Goal: Information Seeking & Learning: Learn about a topic

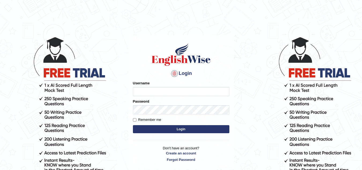
type input "Marzieh1988"
click at [184, 128] on button "Login" at bounding box center [181, 129] width 96 height 8
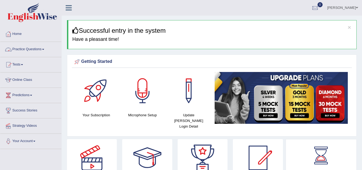
click at [39, 48] on link "Practice Questions" at bounding box center [30, 48] width 61 height 13
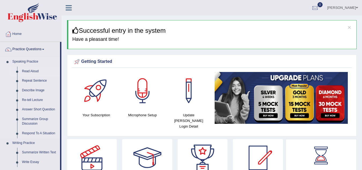
click at [32, 70] on link "Read Aloud" at bounding box center [40, 71] width 40 height 10
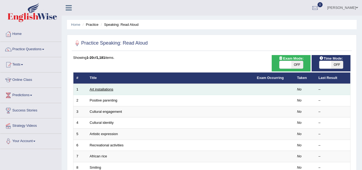
click at [110, 89] on link "Art installations" at bounding box center [102, 89] width 24 height 4
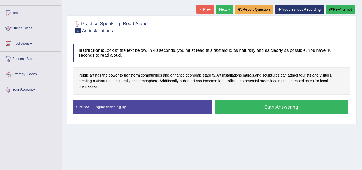
scroll to position [54, 0]
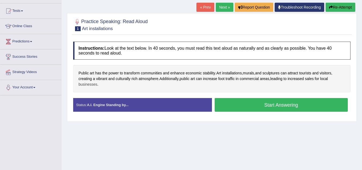
drag, startPoint x: 98, startPoint y: 85, endPoint x: 90, endPoint y: 81, distance: 8.7
click at [90, 81] on div "Public art has the power to transform communities and enhance economic stabilit…" at bounding box center [211, 78] width 277 height 27
click at [275, 73] on span "sculptures" at bounding box center [270, 73] width 17 height 6
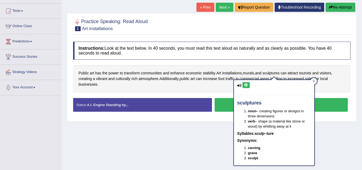
click at [239, 84] on icon at bounding box center [239, 85] width 4 height 3
click at [246, 85] on icon at bounding box center [246, 84] width 4 height 3
click at [250, 72] on span "murals" at bounding box center [248, 73] width 11 height 6
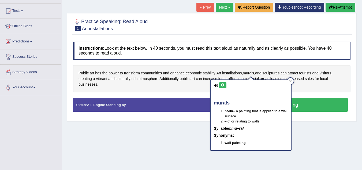
click at [224, 85] on icon at bounding box center [223, 84] width 4 height 3
click at [230, 72] on span "installations" at bounding box center [232, 73] width 20 height 6
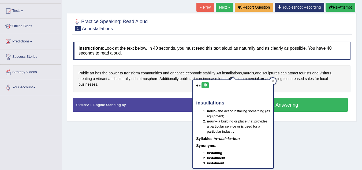
click at [204, 84] on icon at bounding box center [205, 84] width 4 height 3
click at [227, 63] on div "Instructions: Look at the text below. In 40 seconds, you must read this text al…" at bounding box center [212, 79] width 280 height 80
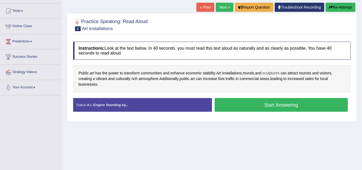
click at [274, 73] on span "sculptures" at bounding box center [270, 73] width 17 height 6
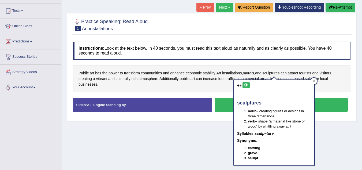
click at [246, 86] on icon at bounding box center [246, 84] width 4 height 3
click at [312, 81] on icon at bounding box center [313, 81] width 3 height 3
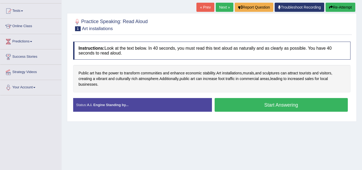
click at [121, 104] on strong "A.I. Engine Standing by..." at bounding box center [108, 105] width 42 height 4
click at [284, 107] on button "Start Answering" at bounding box center [281, 105] width 133 height 14
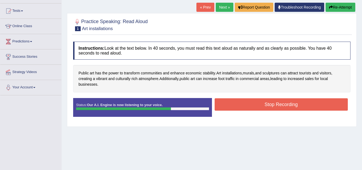
click at [278, 103] on button "Stop Recording" at bounding box center [281, 104] width 133 height 12
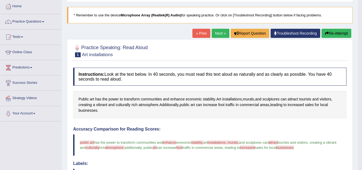
scroll to position [27, 0]
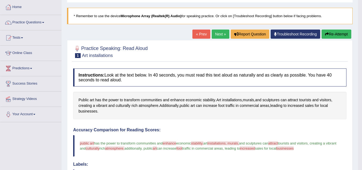
click at [295, 36] on link "Troubleshoot Recording" at bounding box center [296, 33] width 50 height 9
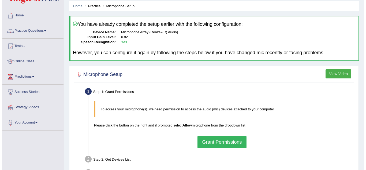
scroll to position [5, 0]
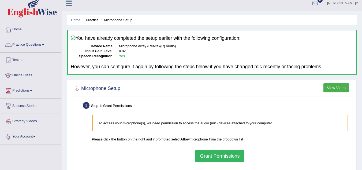
click at [331, 88] on button "View Video" at bounding box center [336, 87] width 26 height 9
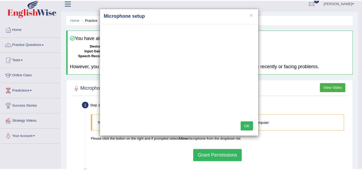
scroll to position [0, 0]
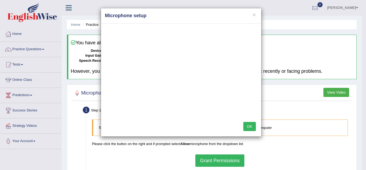
click at [249, 126] on button "OK" at bounding box center [249, 126] width 12 height 9
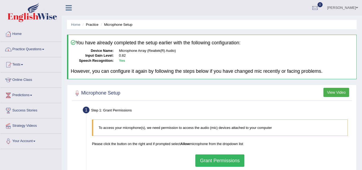
click at [34, 49] on link "Practice Questions" at bounding box center [30, 48] width 61 height 13
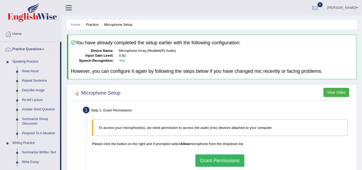
click at [34, 68] on link "Read Aloud" at bounding box center [40, 71] width 40 height 10
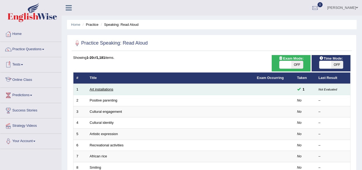
click at [98, 87] on link "Art installations" at bounding box center [102, 89] width 24 height 4
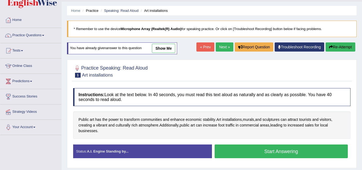
scroll to position [54, 0]
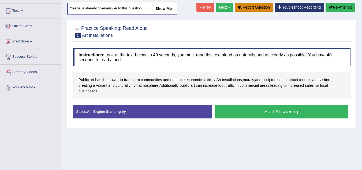
click at [256, 6] on button "Report Question" at bounding box center [254, 7] width 39 height 9
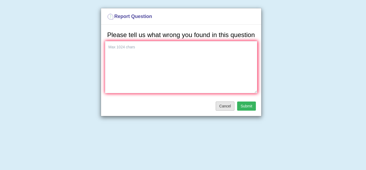
click at [226, 104] on button "Cancel" at bounding box center [225, 105] width 19 height 9
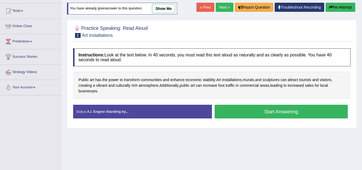
drag, startPoint x: 100, startPoint y: 91, endPoint x: 77, endPoint y: 80, distance: 26.0
click at [77, 80] on div "Public art has the power to transform communities and enhance economic stabilit…" at bounding box center [211, 85] width 277 height 27
drag, startPoint x: 77, startPoint y: 77, endPoint x: 106, endPoint y: 91, distance: 32.4
click at [106, 91] on div "Public art has the power to transform communities and enhance economic stabilit…" at bounding box center [211, 85] width 277 height 27
click at [162, 10] on link "show me" at bounding box center [163, 8] width 23 height 9
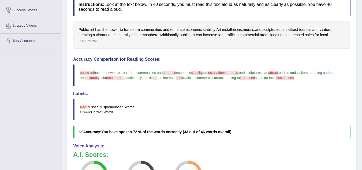
scroll to position [107, 0]
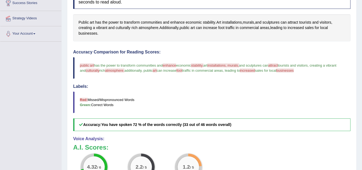
click at [224, 66] on span "installations, murals," at bounding box center [223, 65] width 32 height 4
click at [231, 22] on span "installations" at bounding box center [232, 23] width 20 height 6
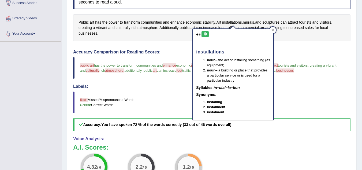
click at [206, 33] on icon at bounding box center [205, 33] width 4 height 3
click at [274, 30] on icon at bounding box center [272, 30] width 3 height 3
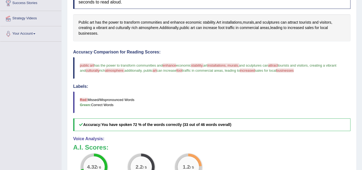
click at [89, 65] on span "public art" at bounding box center [87, 65] width 14 height 4
click at [88, 22] on span "Public" at bounding box center [84, 23] width 10 height 6
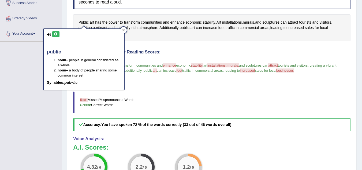
click at [54, 33] on icon at bounding box center [56, 33] width 4 height 3
click at [125, 31] on div at bounding box center [123, 30] width 6 height 6
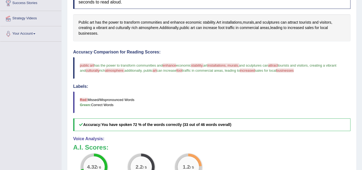
drag, startPoint x: 320, startPoint y: 70, endPoint x: 96, endPoint y: 60, distance: 224.0
click at [98, 60] on blockquote "public art has the power to transform communities and enhance enhanced economic…" at bounding box center [211, 67] width 277 height 21
drag, startPoint x: 78, startPoint y: 63, endPoint x: 208, endPoint y: 91, distance: 132.9
click at [191, 88] on div "Accuracy Comparison for Reading Scores: public art has the power to transform c…" at bounding box center [211, 90] width 277 height 81
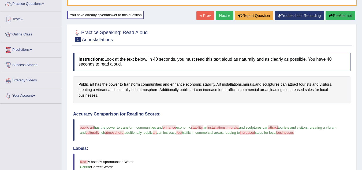
scroll to position [27, 0]
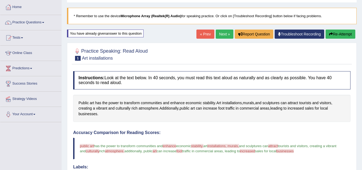
click at [341, 34] on button "Re-Attempt" at bounding box center [341, 33] width 30 height 9
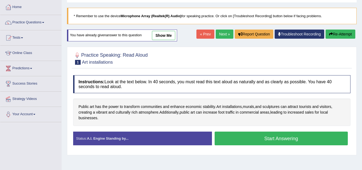
click at [275, 137] on button "Start Answering" at bounding box center [281, 138] width 133 height 14
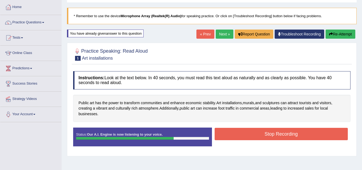
click at [276, 134] on button "Stop Recording" at bounding box center [281, 134] width 133 height 12
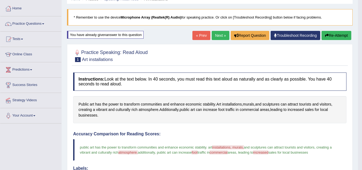
scroll to position [6, 0]
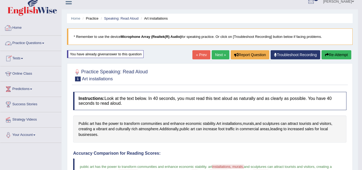
click at [26, 41] on link "Practice Questions" at bounding box center [30, 42] width 61 height 13
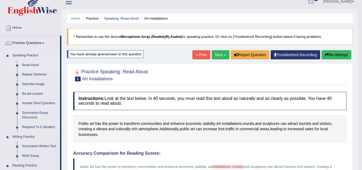
click at [30, 64] on link "Read Aloud" at bounding box center [40, 65] width 40 height 10
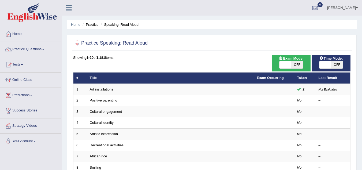
click at [328, 65] on span at bounding box center [325, 65] width 12 height 8
checkbox input "true"
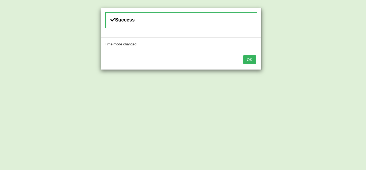
click at [251, 61] on button "OK" at bounding box center [249, 59] width 12 height 9
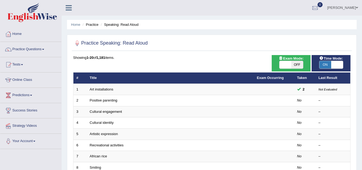
click at [286, 64] on span at bounding box center [285, 65] width 12 height 8
checkbox input "true"
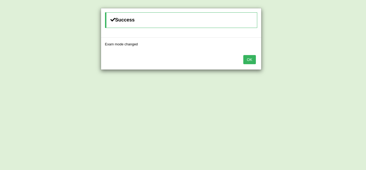
click at [253, 61] on button "OK" at bounding box center [249, 59] width 12 height 9
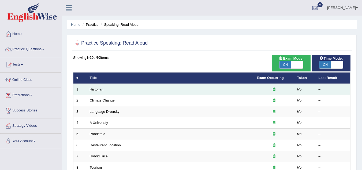
click at [102, 89] on link "Historian" at bounding box center [97, 89] width 14 height 4
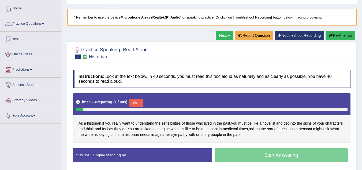
scroll to position [27, 0]
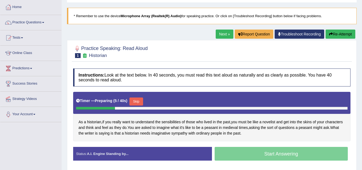
click at [137, 101] on button "Skip" at bounding box center [135, 101] width 13 height 8
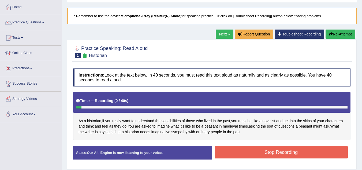
click at [250, 150] on button "Stop Recording" at bounding box center [281, 152] width 133 height 12
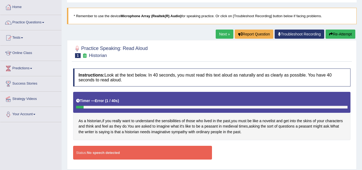
click at [35, 22] on link "Practice Questions" at bounding box center [30, 21] width 61 height 13
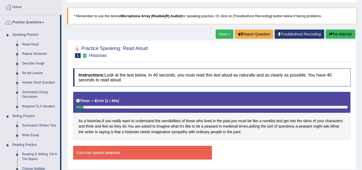
click at [32, 22] on link "Practice Questions" at bounding box center [30, 21] width 60 height 13
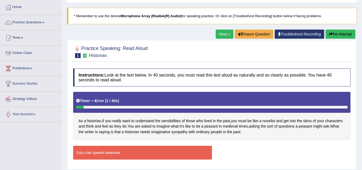
click at [35, 21] on link "Practice Questions" at bounding box center [30, 21] width 61 height 13
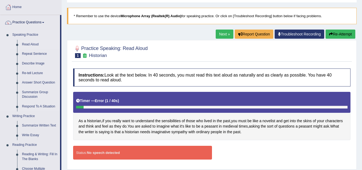
click at [34, 44] on link "Read Aloud" at bounding box center [40, 45] width 40 height 10
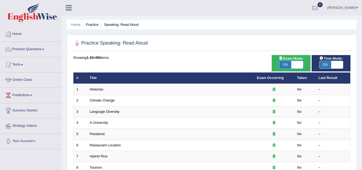
click at [298, 65] on span at bounding box center [297, 65] width 12 height 8
checkbox input "false"
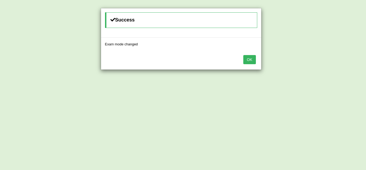
click at [251, 62] on button "OK" at bounding box center [249, 59] width 12 height 9
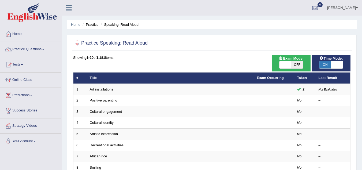
click at [338, 64] on span at bounding box center [337, 65] width 12 height 8
checkbox input "false"
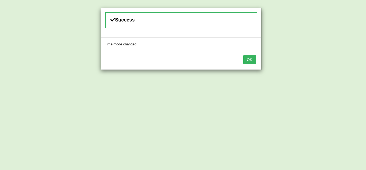
click at [245, 61] on button "OK" at bounding box center [249, 59] width 12 height 9
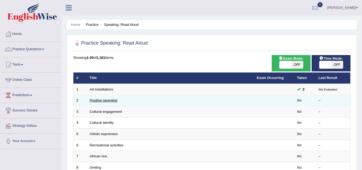
click at [113, 100] on link "Positive parenting" at bounding box center [104, 100] width 28 height 4
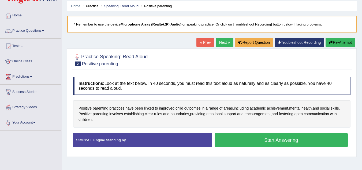
scroll to position [27, 0]
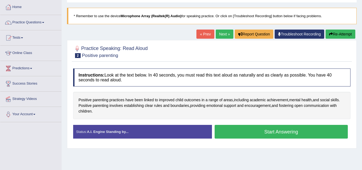
click at [243, 134] on button "Start Answering" at bounding box center [281, 132] width 133 height 14
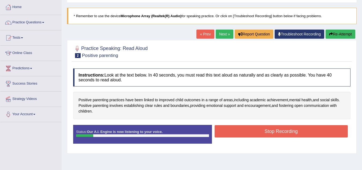
click at [233, 130] on button "Stop Recording" at bounding box center [281, 131] width 133 height 12
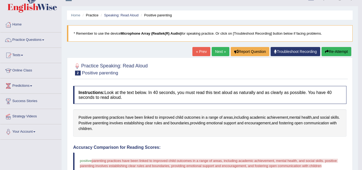
scroll to position [0, 0]
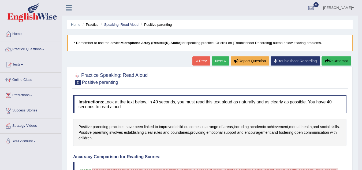
click at [338, 61] on button "Re-Attempt" at bounding box center [337, 60] width 30 height 9
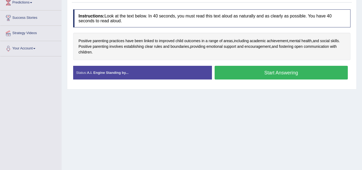
scroll to position [107, 0]
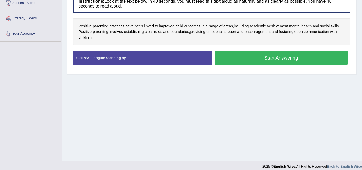
click at [281, 60] on button "Start Answering" at bounding box center [281, 58] width 133 height 14
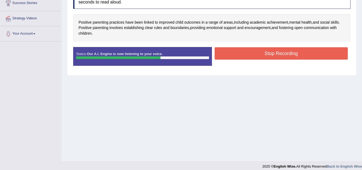
click at [266, 52] on button "Stop Recording" at bounding box center [281, 53] width 133 height 12
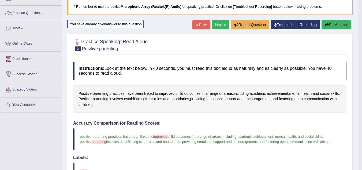
scroll to position [27, 0]
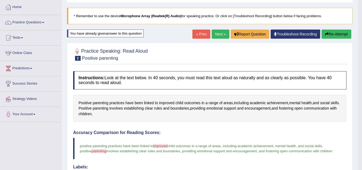
click at [219, 34] on link "Next »" at bounding box center [221, 33] width 18 height 9
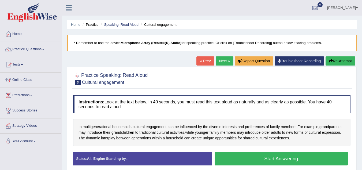
click at [201, 60] on link "« Prev" at bounding box center [205, 60] width 18 height 9
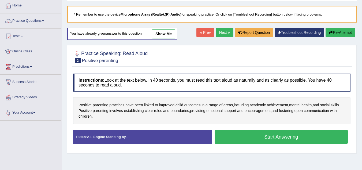
scroll to position [27, 0]
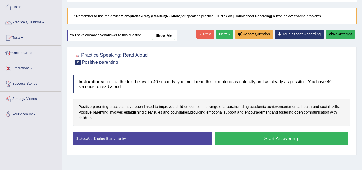
click at [289, 137] on button "Start Answering" at bounding box center [281, 138] width 133 height 14
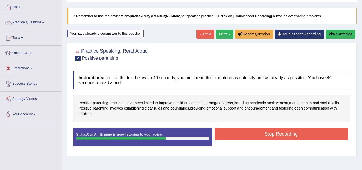
click at [283, 135] on button "Stop Recording" at bounding box center [281, 134] width 133 height 12
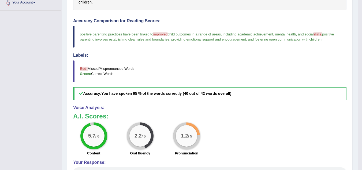
scroll to position [134, 0]
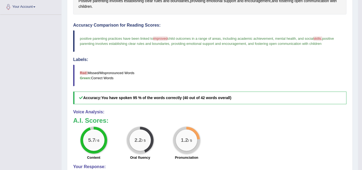
drag, startPoint x: 72, startPoint y: 26, endPoint x: 128, endPoint y: 107, distance: 98.8
click at [114, 103] on div "Instructions: Look at the text below. In 40 seconds, you must read this text al…" at bounding box center [210, 85] width 276 height 248
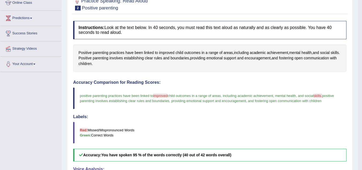
scroll to position [33, 0]
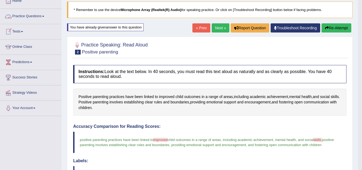
click at [28, 14] on link "Practice Questions" at bounding box center [30, 15] width 61 height 13
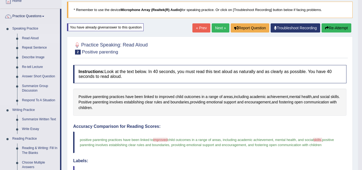
click at [31, 35] on link "Read Aloud" at bounding box center [40, 38] width 40 height 10
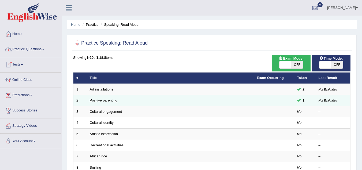
click at [108, 100] on link "Positive parenting" at bounding box center [104, 100] width 28 height 4
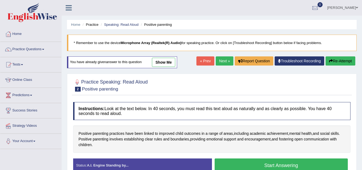
click at [162, 63] on link "show me" at bounding box center [163, 62] width 23 height 9
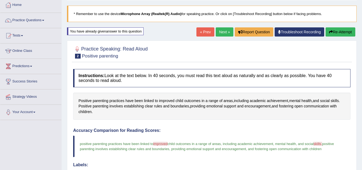
scroll to position [1, 0]
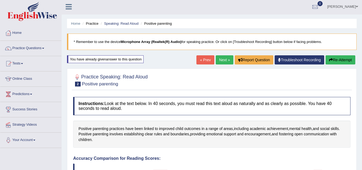
click at [128, 60] on div "You have already given answer to this question" at bounding box center [105, 59] width 77 height 8
click at [32, 46] on link "Practice Questions" at bounding box center [30, 47] width 61 height 13
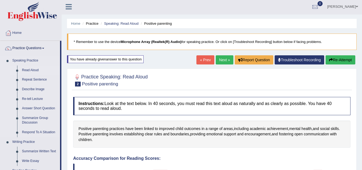
click at [35, 69] on link "Read Aloud" at bounding box center [40, 70] width 40 height 10
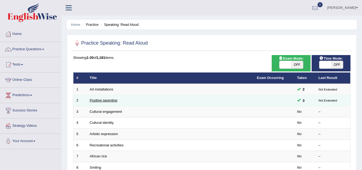
click at [109, 98] on link "Positive parenting" at bounding box center [104, 100] width 28 height 4
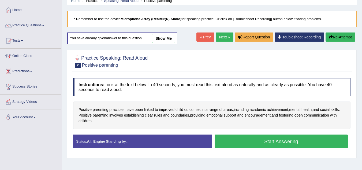
scroll to position [54, 0]
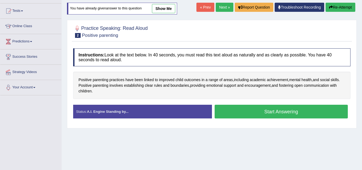
click at [274, 113] on button "Start Answering" at bounding box center [281, 111] width 133 height 14
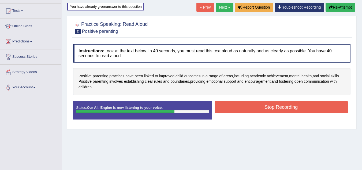
click at [270, 107] on button "Stop Recording" at bounding box center [281, 107] width 133 height 12
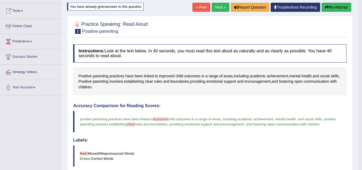
click at [216, 6] on link "Next »" at bounding box center [221, 7] width 18 height 9
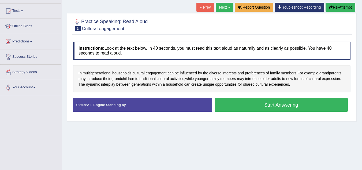
scroll to position [54, 0]
click at [257, 71] on span "preferences" at bounding box center [255, 73] width 20 height 6
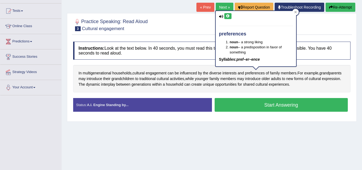
click at [228, 16] on icon at bounding box center [228, 15] width 4 height 3
click at [227, 15] on icon at bounding box center [228, 15] width 4 height 3
click at [295, 13] on div at bounding box center [295, 12] width 6 height 6
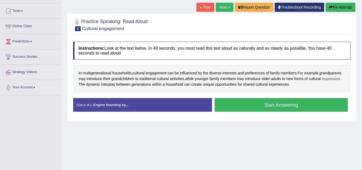
click at [330, 79] on span "expression" at bounding box center [331, 79] width 18 height 6
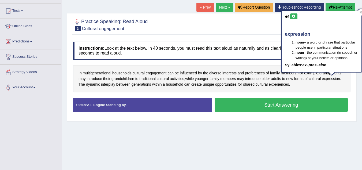
click at [294, 16] on icon at bounding box center [294, 16] width 4 height 3
click at [295, 17] on icon at bounding box center [294, 16] width 4 height 3
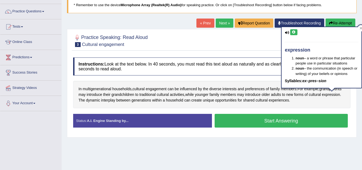
scroll to position [0, 0]
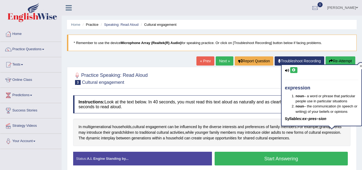
click at [361, 66] on icon at bounding box center [361, 66] width 2 height 2
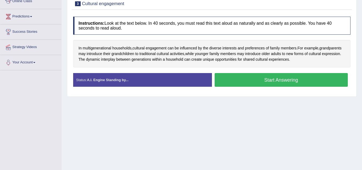
scroll to position [107, 0]
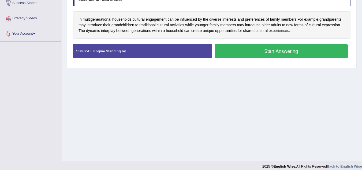
click at [282, 29] on span "experiences" at bounding box center [279, 31] width 20 height 6
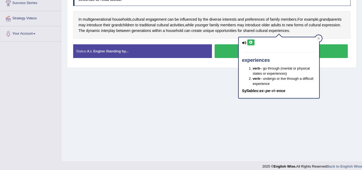
click at [251, 41] on icon at bounding box center [251, 42] width 4 height 3
click at [318, 39] on icon at bounding box center [318, 38] width 2 height 2
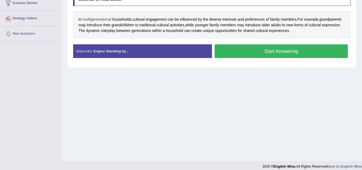
click at [98, 18] on span "multigenerational" at bounding box center [97, 20] width 29 height 6
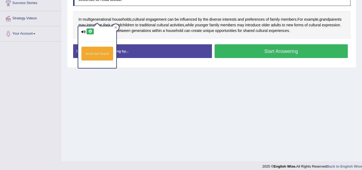
click at [92, 30] on icon at bounding box center [90, 31] width 4 height 3
click at [89, 30] on icon at bounding box center [90, 31] width 4 height 3
click at [115, 27] on icon at bounding box center [115, 27] width 3 height 3
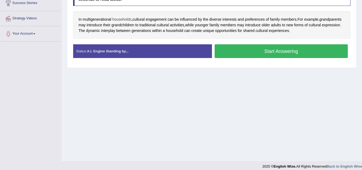
click at [124, 20] on span "households" at bounding box center [121, 20] width 19 height 6
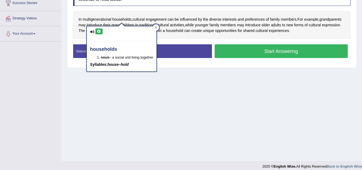
click at [98, 30] on icon at bounding box center [99, 31] width 4 height 3
click at [157, 28] on icon at bounding box center [156, 27] width 3 height 3
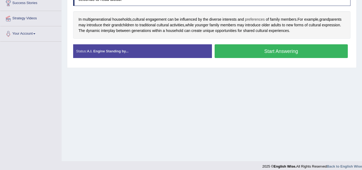
click at [256, 19] on span "preferences" at bounding box center [255, 20] width 20 height 6
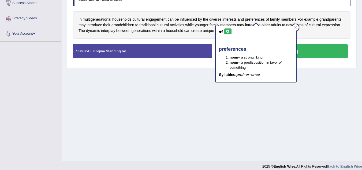
click at [229, 30] on icon at bounding box center [228, 31] width 4 height 3
click at [227, 31] on icon at bounding box center [228, 31] width 4 height 3
click at [297, 27] on icon at bounding box center [295, 27] width 2 height 2
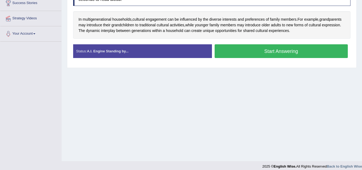
click at [285, 52] on button "Start Answering" at bounding box center [281, 51] width 133 height 14
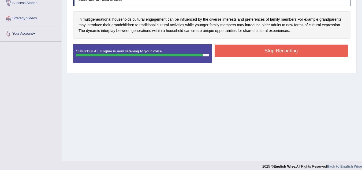
click at [279, 51] on button "Stop Recording" at bounding box center [281, 50] width 133 height 12
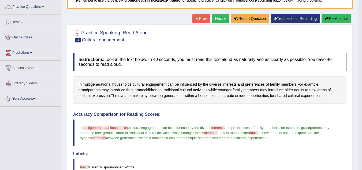
scroll to position [27, 0]
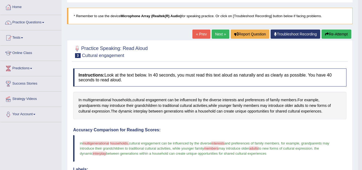
click at [218, 33] on link "Next »" at bounding box center [221, 33] width 18 height 9
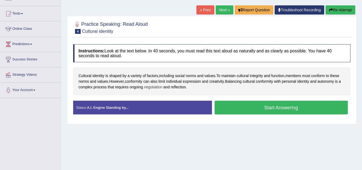
scroll to position [54, 0]
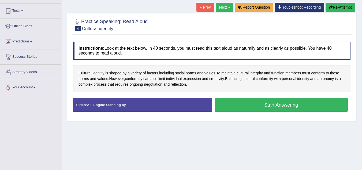
click at [98, 70] on span "identity" at bounding box center [98, 73] width 12 height 6
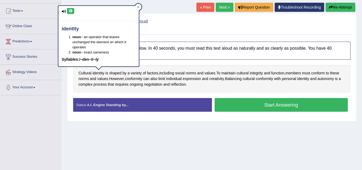
click at [71, 12] on icon at bounding box center [71, 10] width 4 height 3
click at [137, 7] on icon at bounding box center [138, 7] width 3 height 3
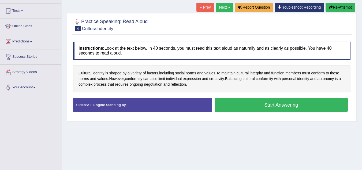
click at [139, 72] on span "variety" at bounding box center [136, 73] width 11 height 6
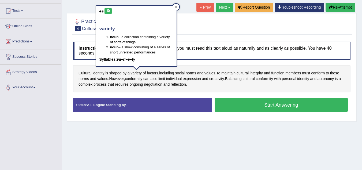
click at [108, 11] on icon at bounding box center [108, 10] width 4 height 3
click at [108, 12] on icon at bounding box center [108, 10] width 4 height 3
click at [177, 7] on icon at bounding box center [176, 7] width 3 height 3
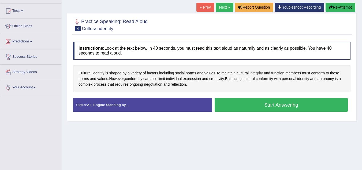
click at [260, 73] on span "integrity" at bounding box center [256, 73] width 13 height 6
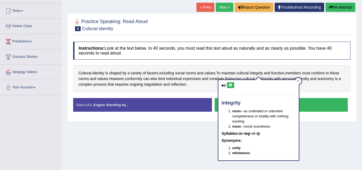
click at [229, 85] on icon at bounding box center [231, 84] width 4 height 3
click at [296, 81] on div at bounding box center [298, 81] width 6 height 6
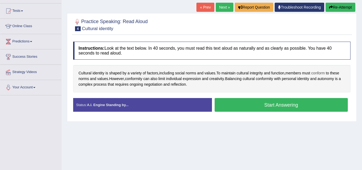
click at [321, 72] on span "conform" at bounding box center [318, 73] width 14 height 6
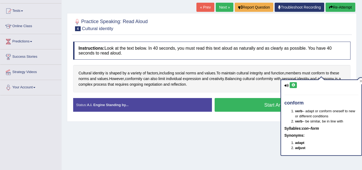
click at [294, 85] on icon at bounding box center [293, 84] width 4 height 3
click at [293, 85] on icon at bounding box center [293, 84] width 4 height 3
click at [360, 80] on icon at bounding box center [361, 81] width 2 height 2
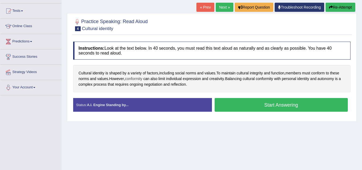
click at [136, 78] on span "conformity" at bounding box center [133, 79] width 17 height 6
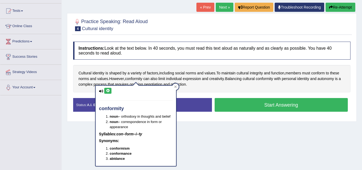
click at [108, 90] on icon at bounding box center [108, 90] width 4 height 3
click at [177, 86] on icon at bounding box center [175, 86] width 3 height 3
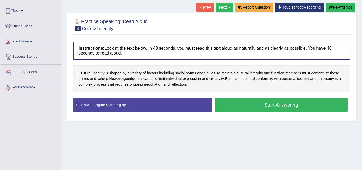
click at [181, 78] on span "individual" at bounding box center [174, 79] width 16 height 6
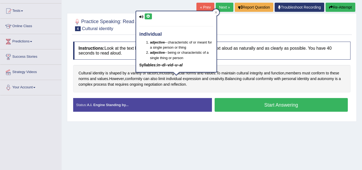
click at [147, 17] on icon at bounding box center [148, 16] width 4 height 3
click at [216, 12] on icon at bounding box center [216, 12] width 2 height 2
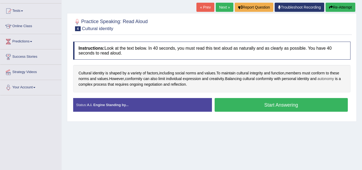
click at [329, 79] on span "autonomy" at bounding box center [325, 79] width 16 height 6
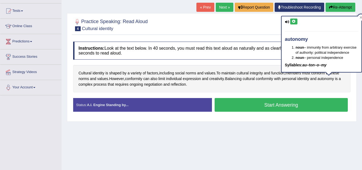
click at [295, 21] on icon at bounding box center [294, 21] width 4 height 3
click at [361, 17] on icon at bounding box center [361, 17] width 3 height 3
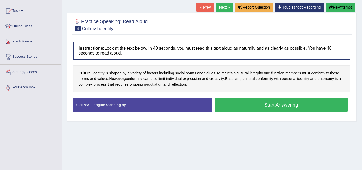
click at [153, 84] on span "negotiation" at bounding box center [153, 84] width 18 height 6
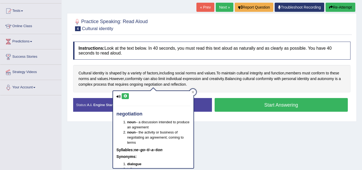
click at [124, 96] on icon at bounding box center [125, 95] width 4 height 3
click at [194, 92] on icon at bounding box center [193, 92] width 3 height 3
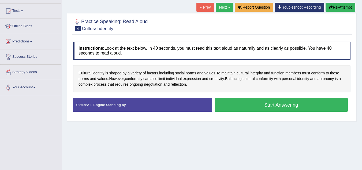
click at [270, 105] on button "Start Answering" at bounding box center [281, 105] width 133 height 14
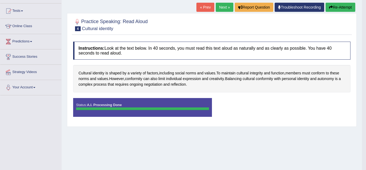
click at [0, 0] on div "Saving your answer..." at bounding box center [0, 0] width 0 height 0
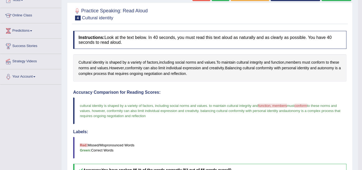
scroll to position [27, 0]
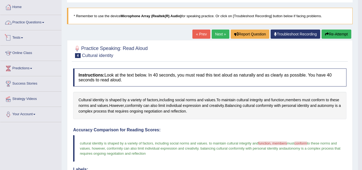
click at [33, 21] on link "Practice Questions" at bounding box center [30, 21] width 61 height 13
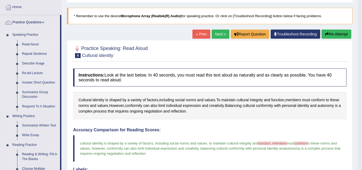
click at [31, 43] on link "Read Aloud" at bounding box center [40, 45] width 40 height 10
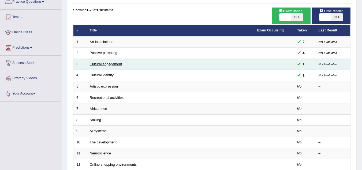
scroll to position [54, 0]
